Goal: Task Accomplishment & Management: Manage account settings

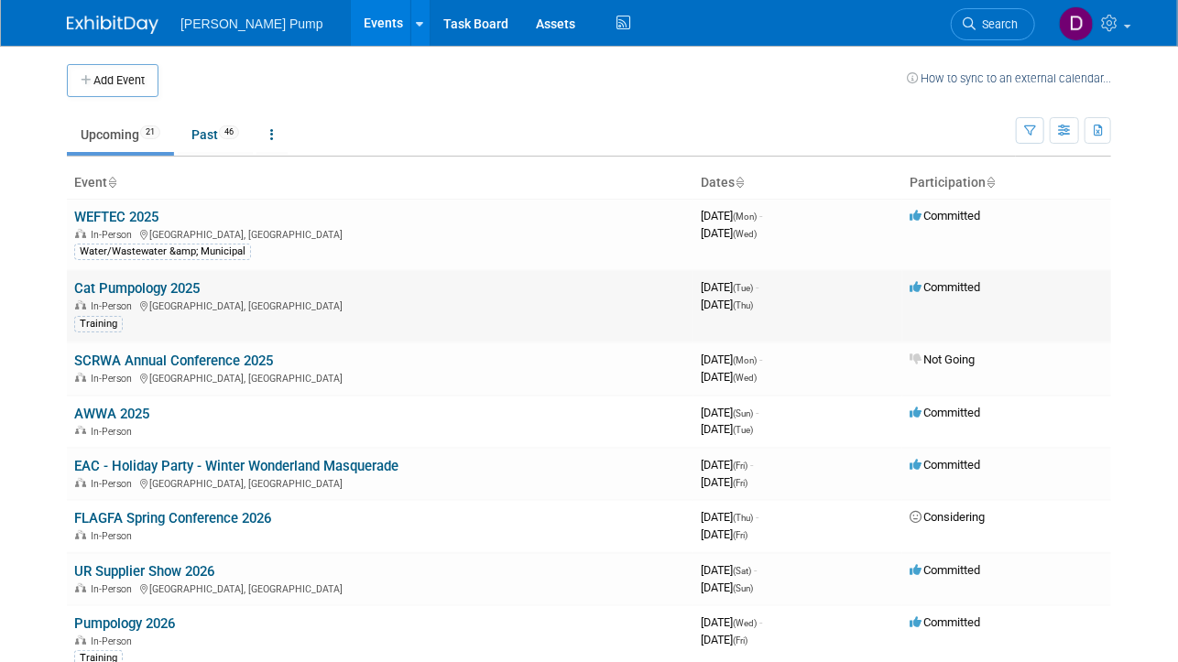
click at [146, 296] on link "Cat Pumpology 2025" at bounding box center [137, 288] width 126 height 16
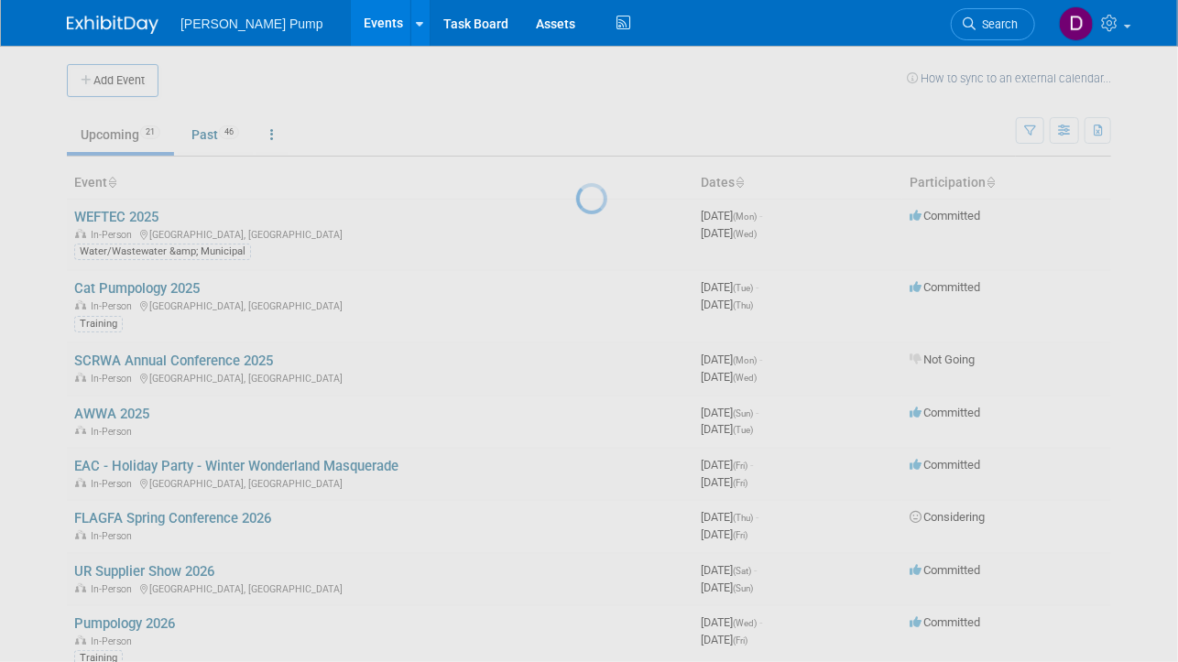
click at [576, 295] on div at bounding box center [589, 331] width 26 height 662
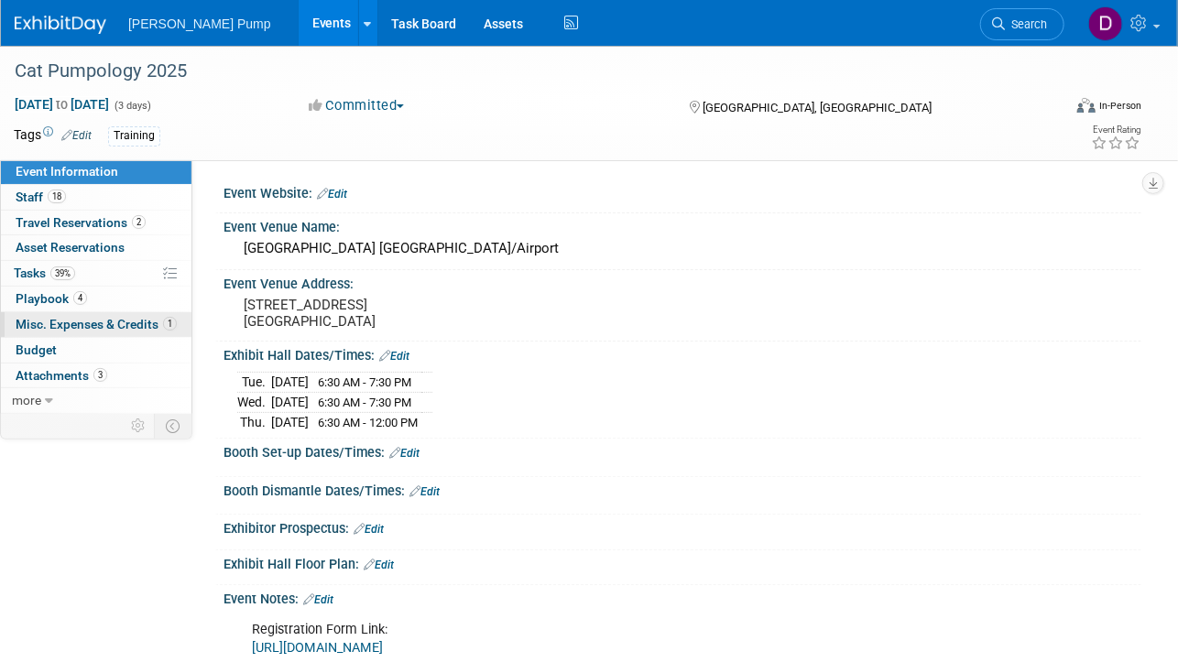
click at [110, 328] on span "Misc. Expenses & Credits 1" at bounding box center [96, 324] width 161 height 15
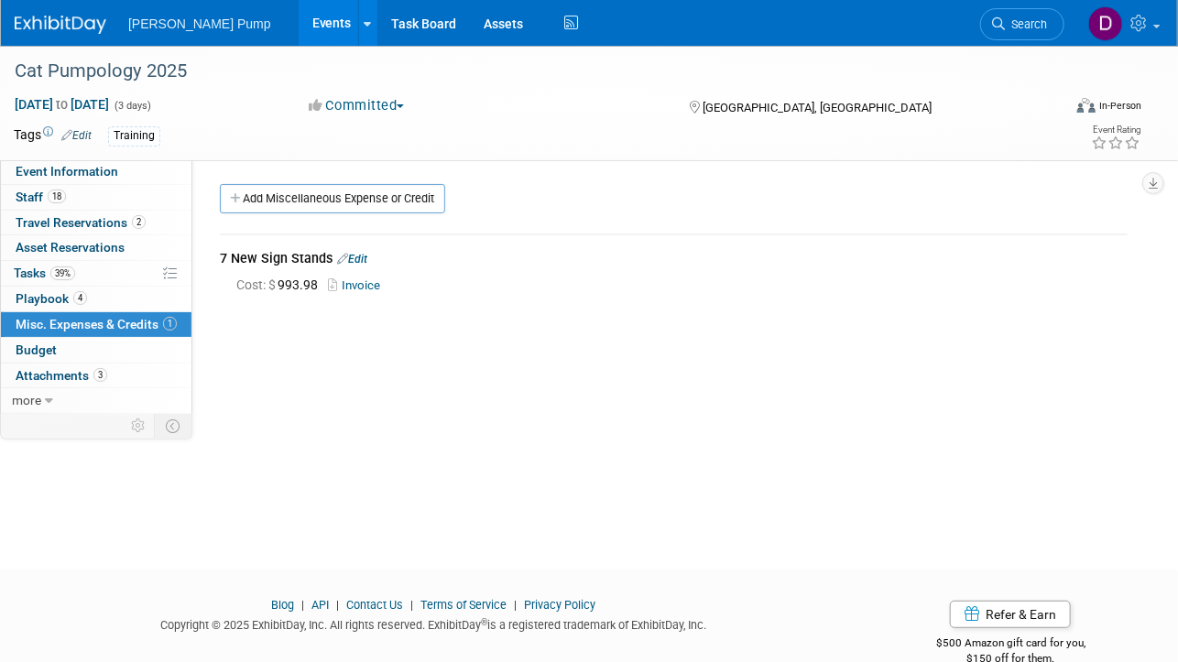
click at [361, 256] on link "Edit" at bounding box center [352, 259] width 30 height 13
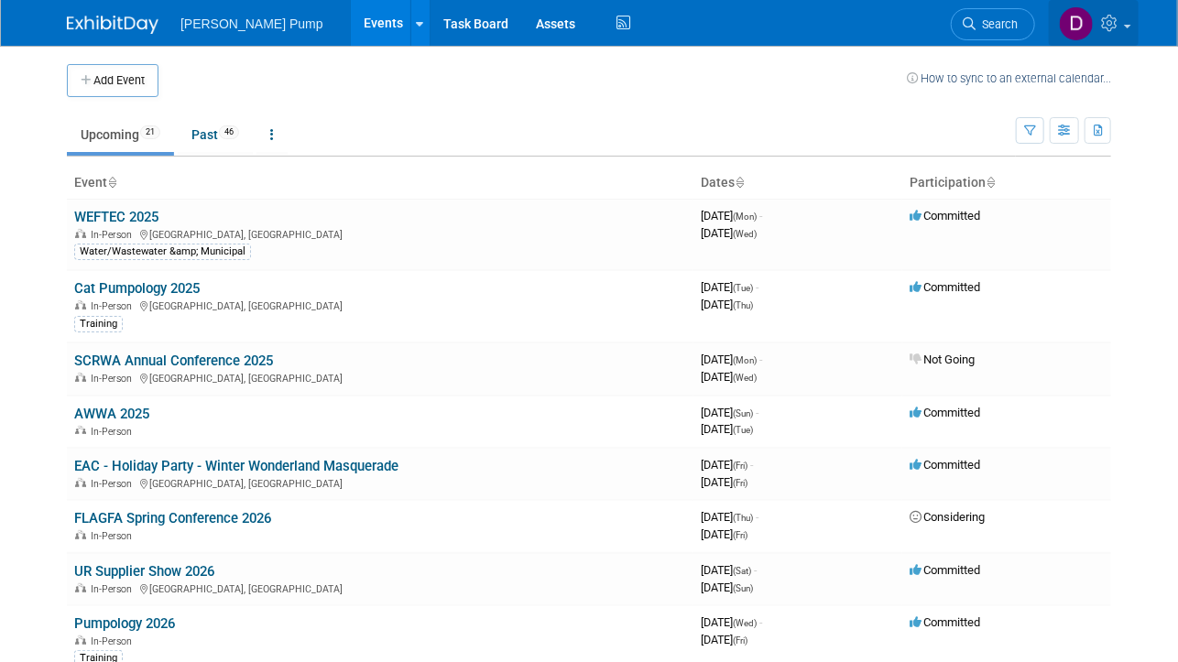
click at [1127, 27] on span at bounding box center [1127, 27] width 7 height 4
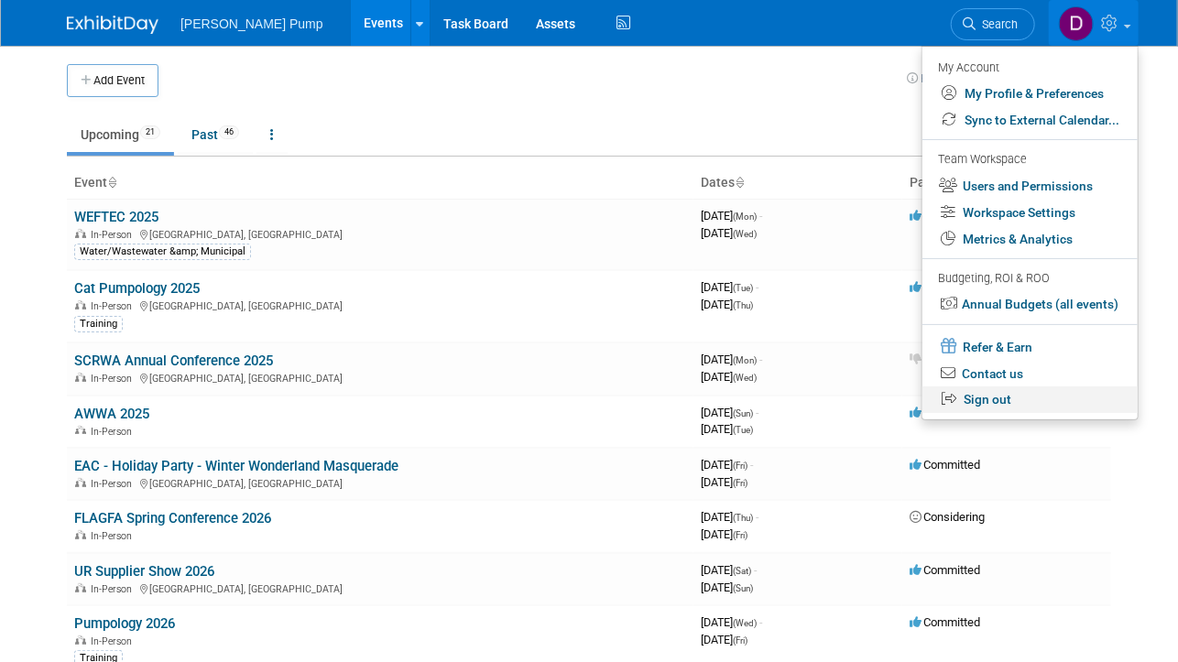
click at [1016, 402] on link "Sign out" at bounding box center [1029, 400] width 215 height 27
